Goal: Information Seeking & Learning: Learn about a topic

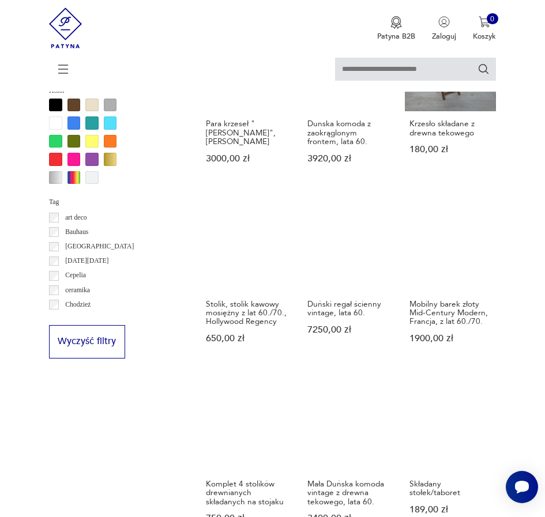
scroll to position [868, 0]
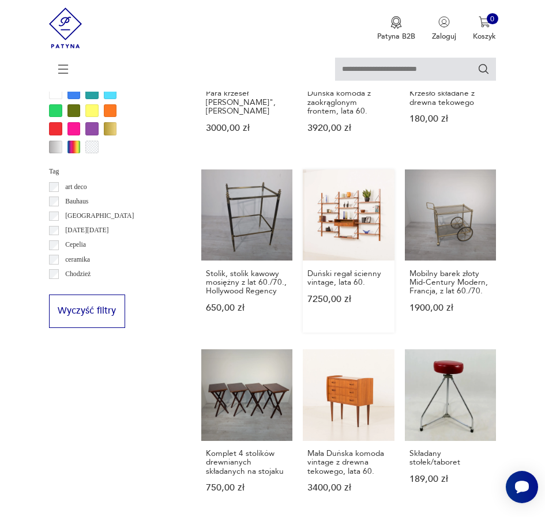
click at [357, 204] on link "Duński regał ścienny vintage, lata 60. 7250,00 zł" at bounding box center [348, 250] width 91 height 163
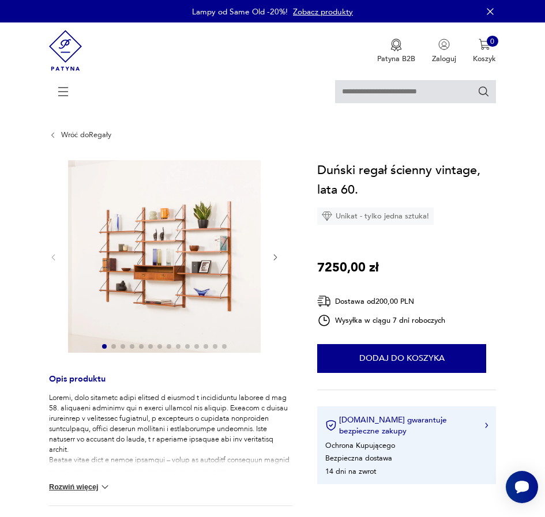
click at [192, 277] on img at bounding box center [164, 256] width 192 height 192
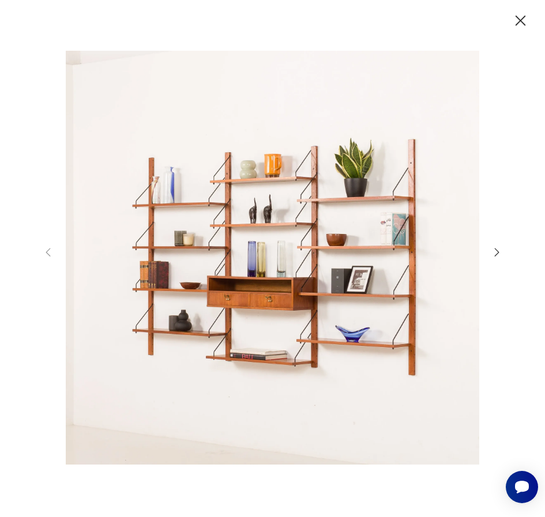
click at [495, 248] on icon "button" at bounding box center [496, 252] width 13 height 13
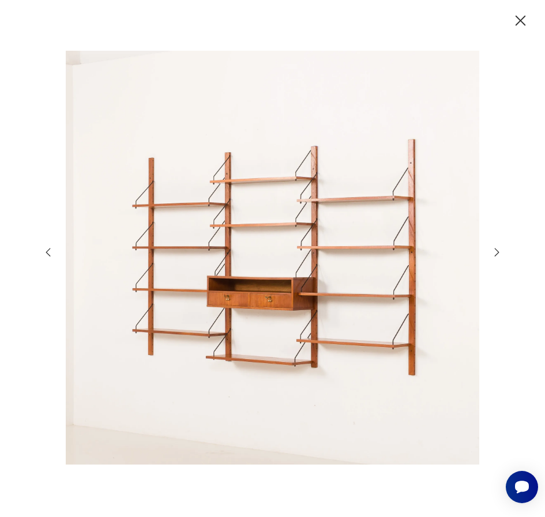
click at [495, 248] on icon "button" at bounding box center [496, 252] width 13 height 13
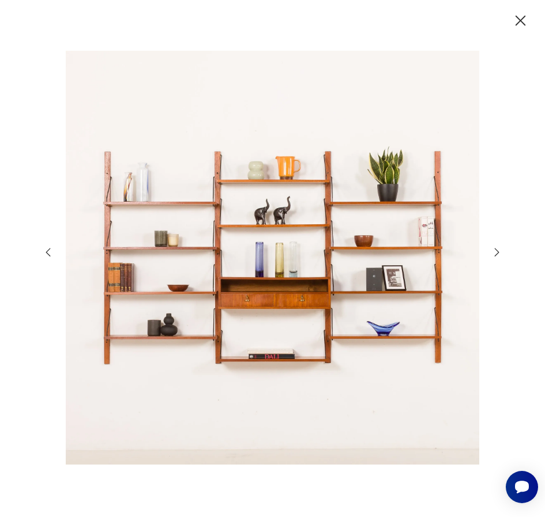
click at [495, 248] on icon "button" at bounding box center [496, 252] width 13 height 13
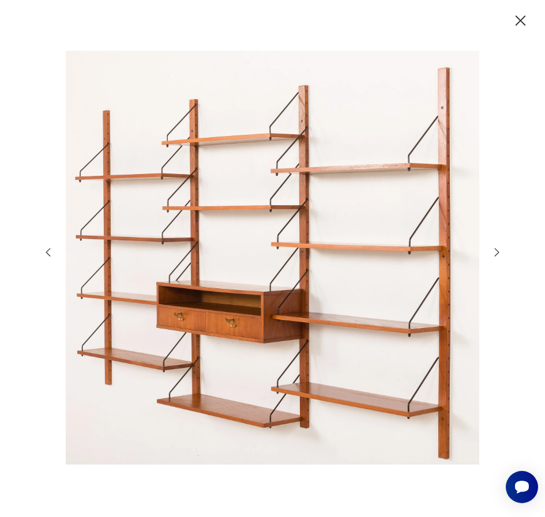
click at [495, 248] on icon "button" at bounding box center [496, 252] width 13 height 13
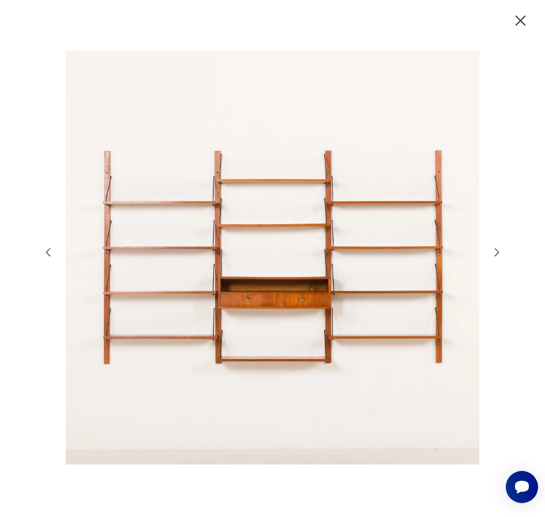
click at [495, 248] on icon "button" at bounding box center [496, 252] width 13 height 13
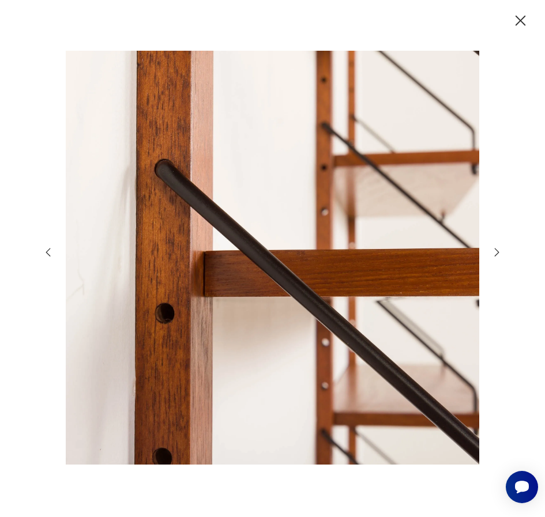
click at [495, 246] on icon "button" at bounding box center [496, 252] width 13 height 13
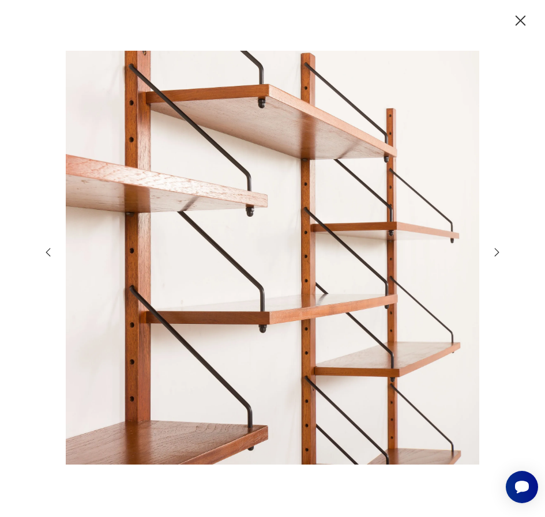
click at [495, 246] on icon "button" at bounding box center [496, 252] width 13 height 13
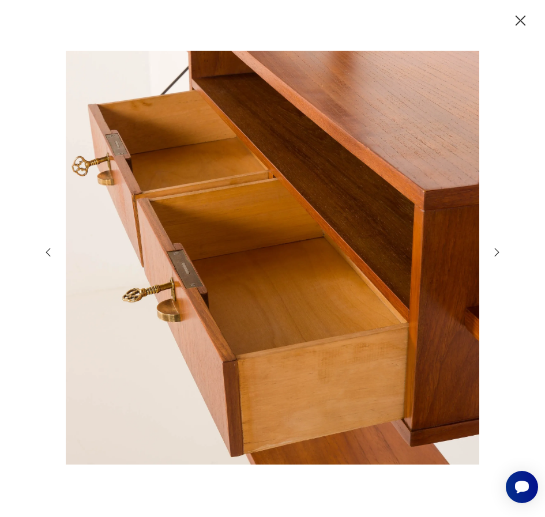
click at [495, 246] on icon "button" at bounding box center [496, 252] width 13 height 13
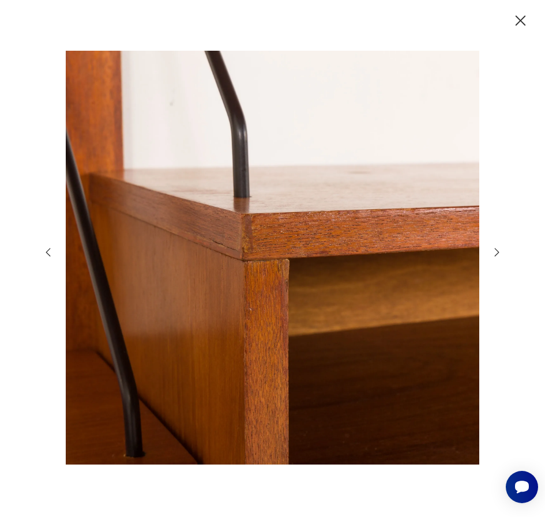
click at [526, 16] on icon "button" at bounding box center [520, 21] width 18 height 18
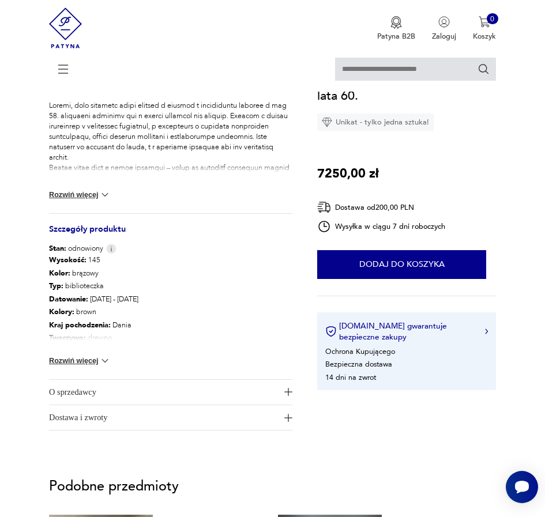
scroll to position [328, 0]
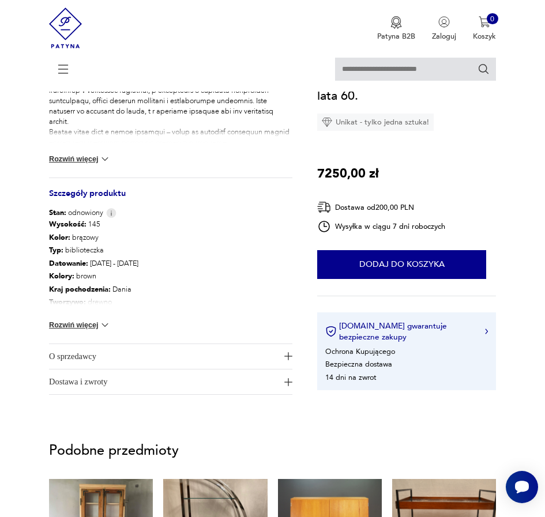
click at [92, 326] on button "Rozwiń więcej" at bounding box center [80, 325] width 62 height 12
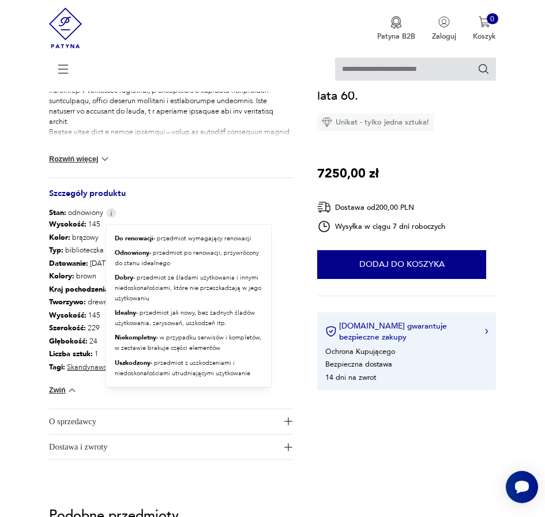
click at [108, 216] on img at bounding box center [111, 213] width 10 height 10
